Goal: Information Seeking & Learning: Learn about a topic

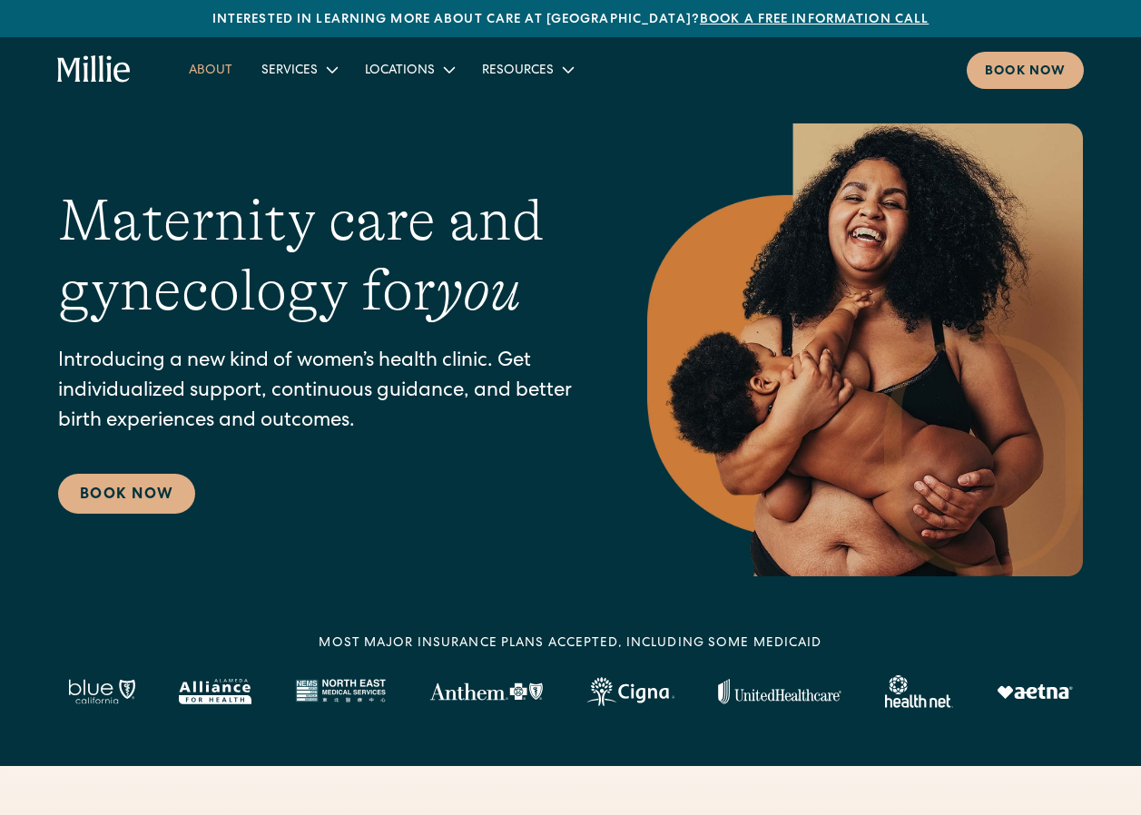
click at [220, 75] on link "About" at bounding box center [210, 69] width 73 height 30
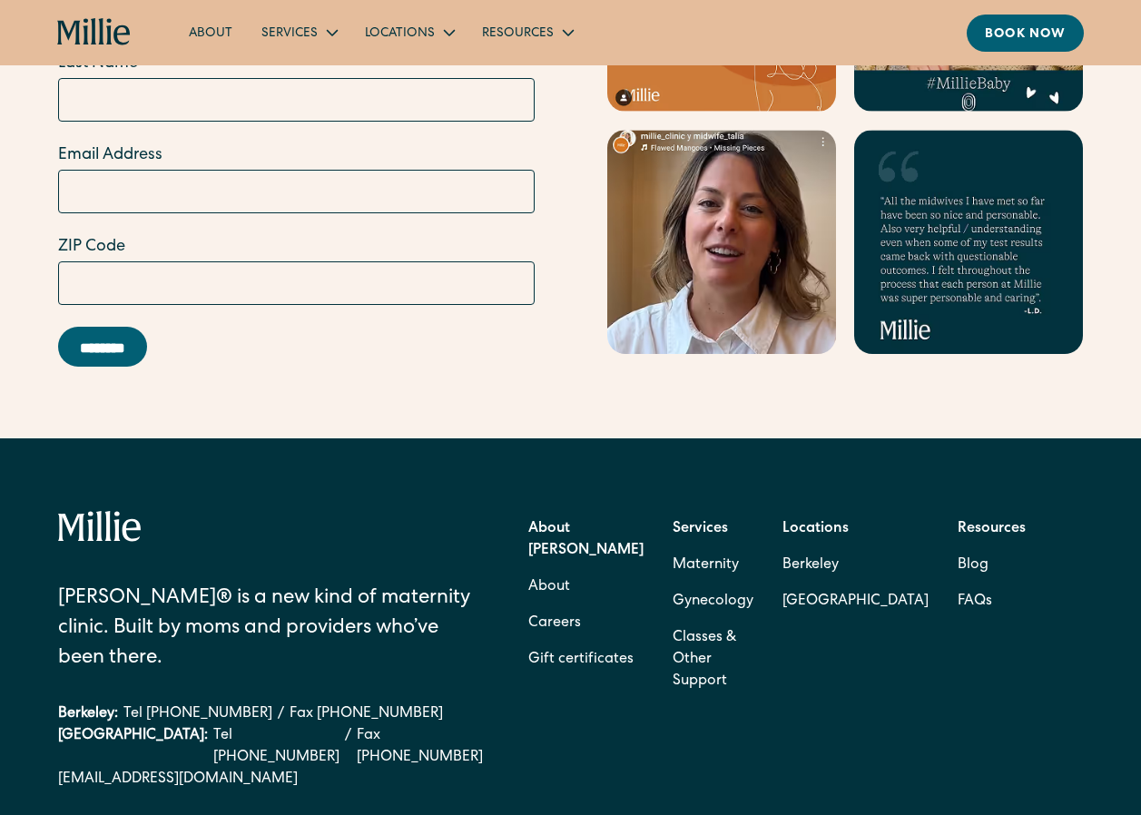
scroll to position [5495, 0]
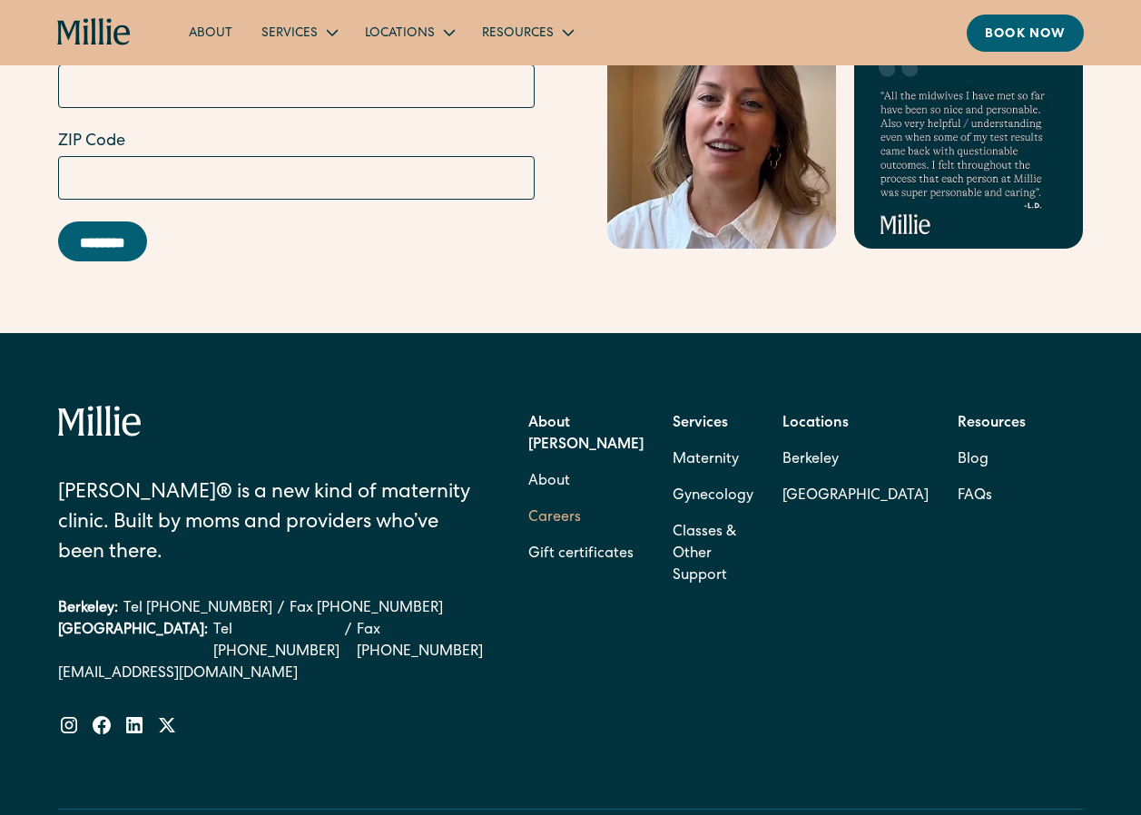
click at [581, 515] on link "Careers" at bounding box center [554, 518] width 53 height 36
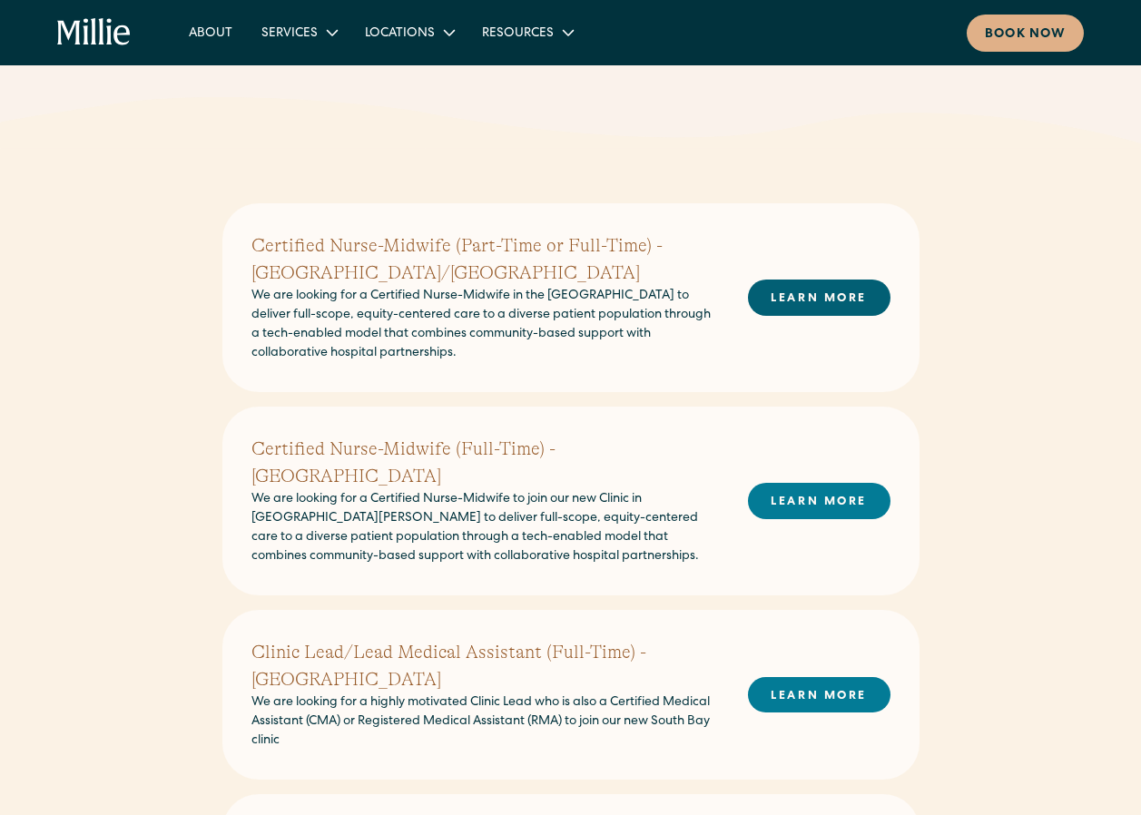
scroll to position [272, 0]
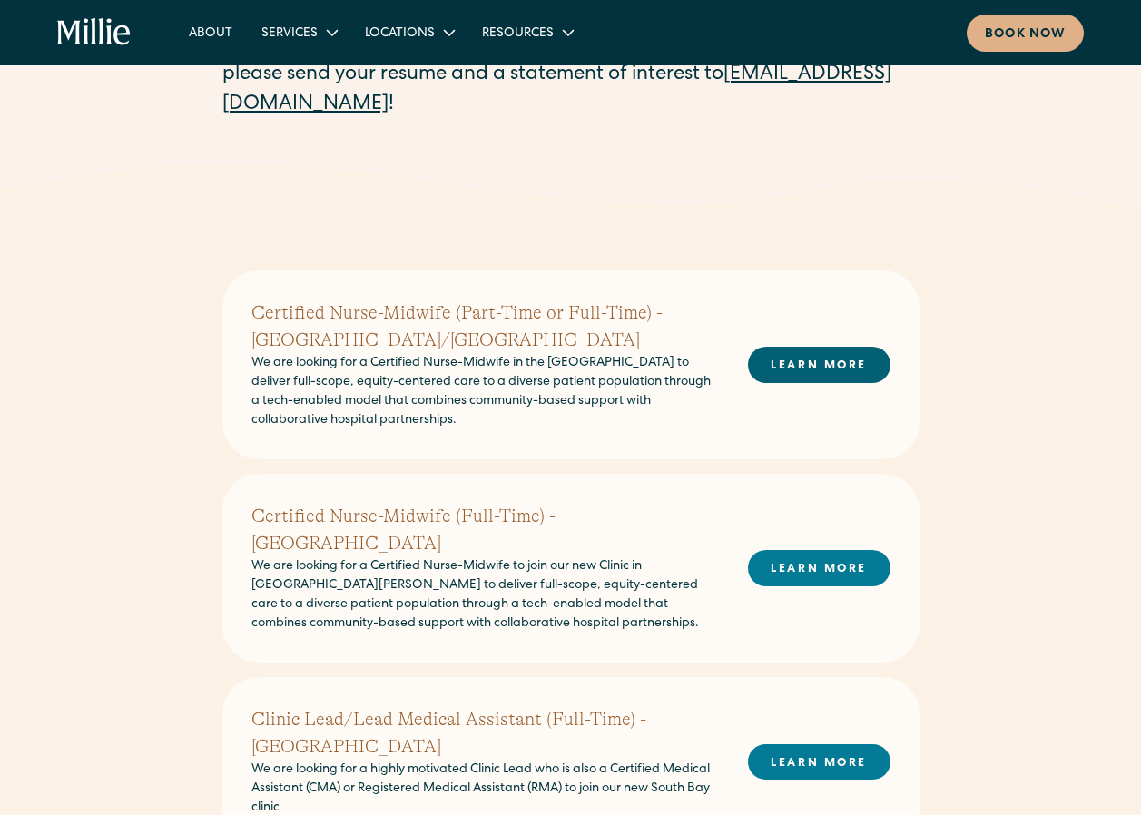
click at [853, 367] on link "LEARN MORE" at bounding box center [819, 364] width 142 height 35
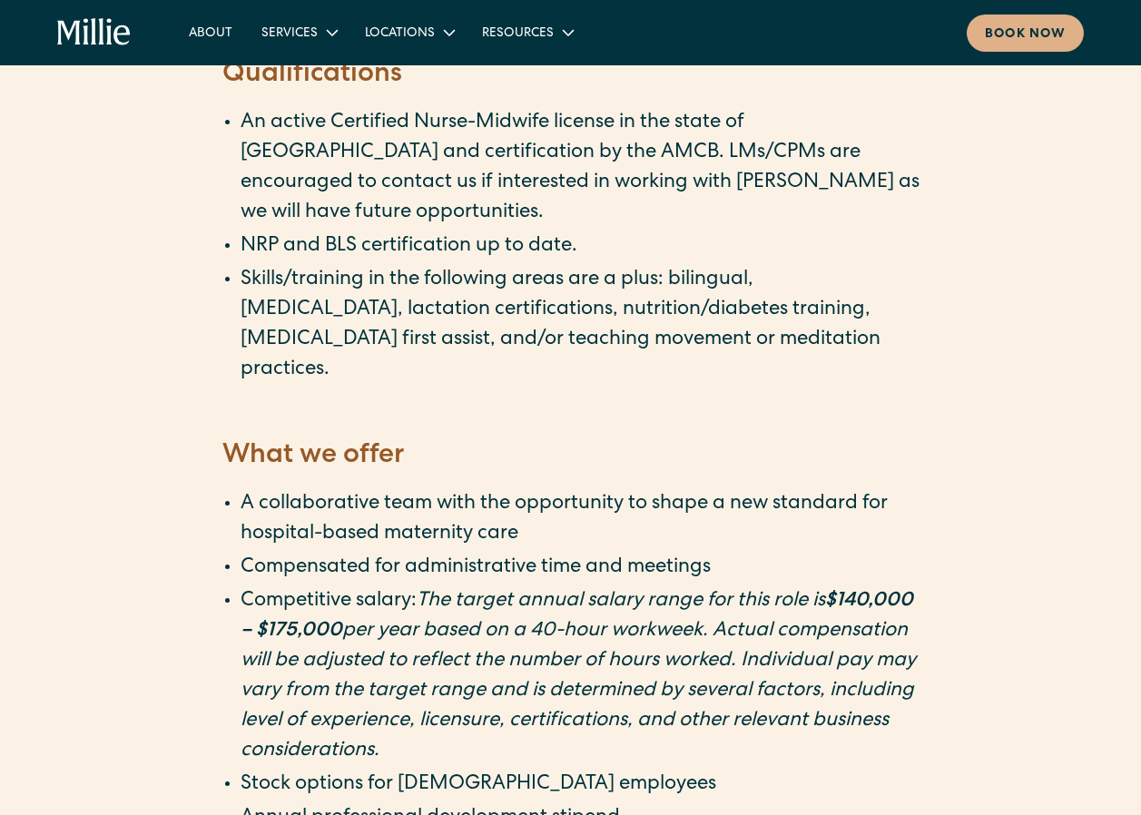
scroll to position [2813, 0]
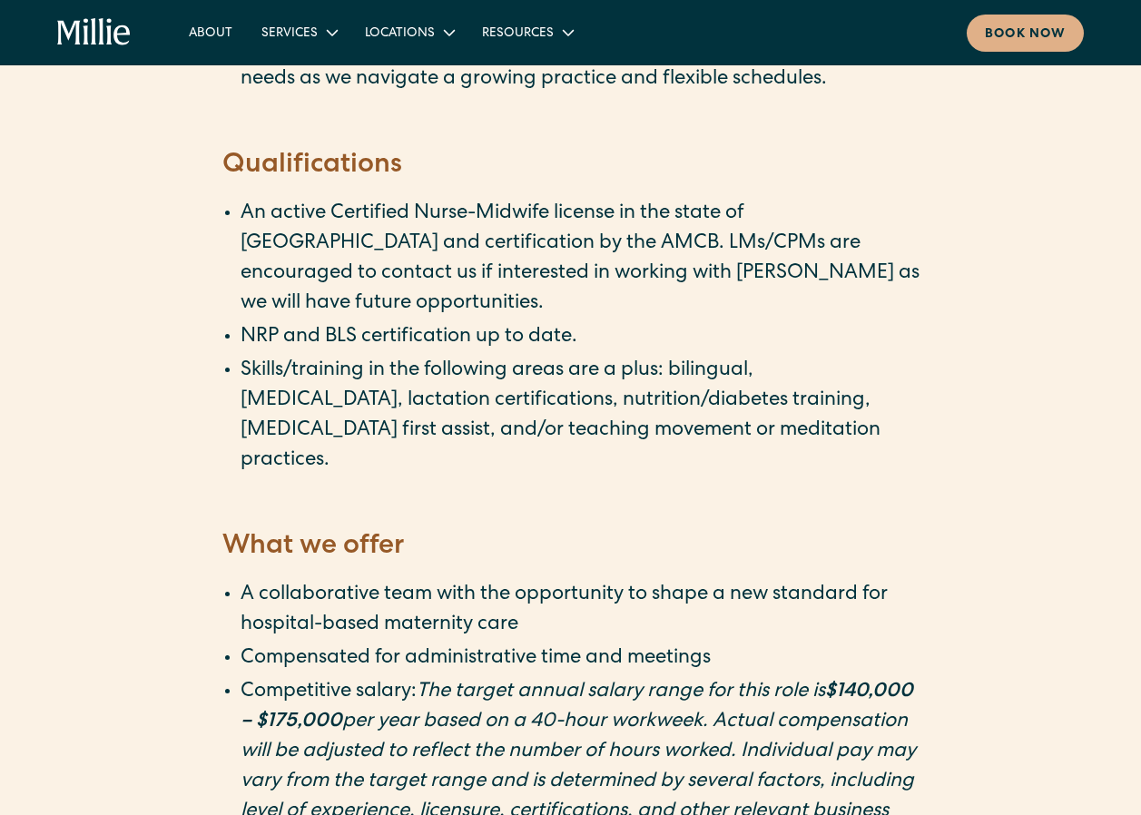
click at [352, 644] on li "Compensated for administrative time and meetings" at bounding box center [579, 659] width 679 height 30
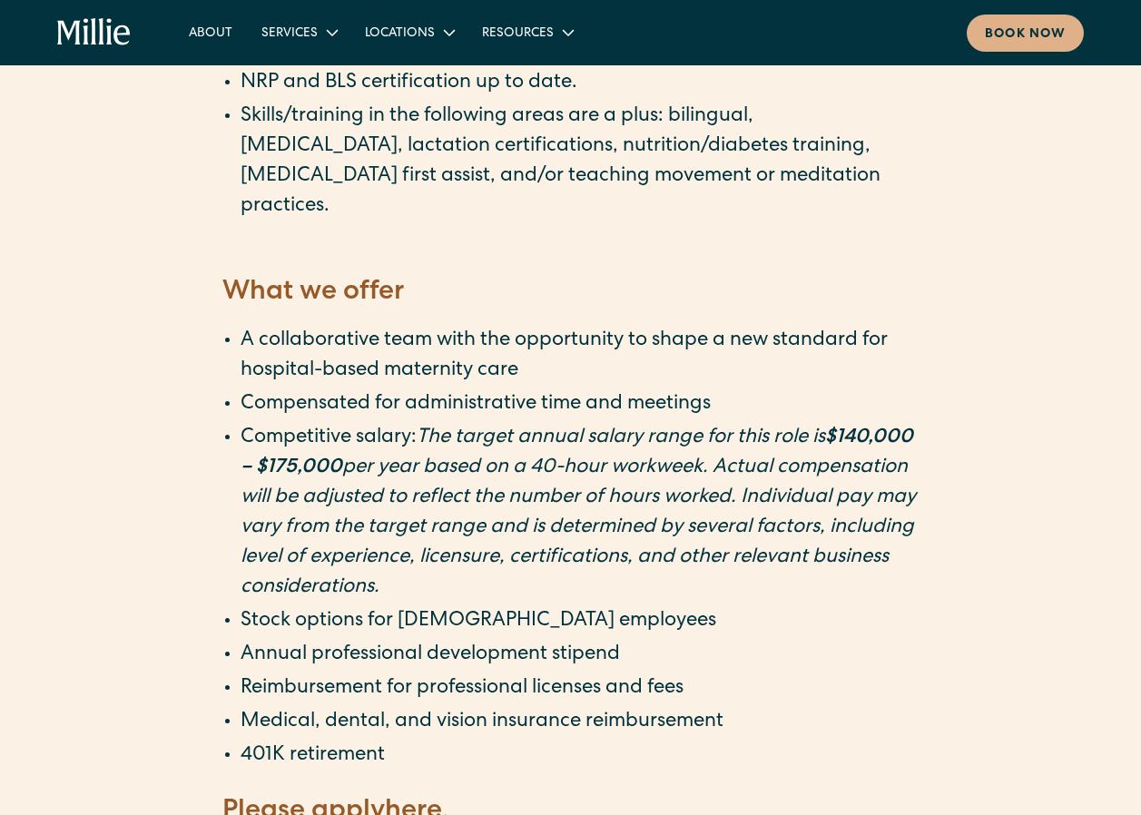
scroll to position [3176, 0]
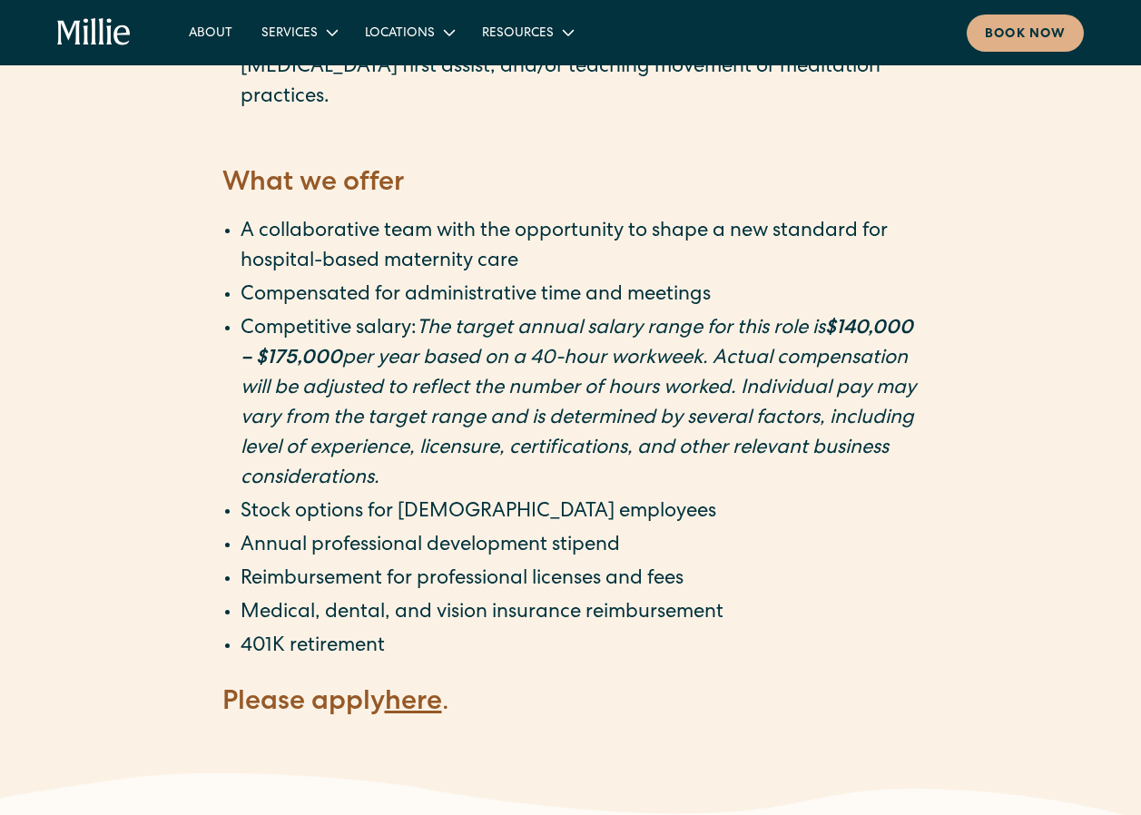
click at [429, 690] on strong "here" at bounding box center [413, 703] width 57 height 27
